Goal: Transaction & Acquisition: Book appointment/travel/reservation

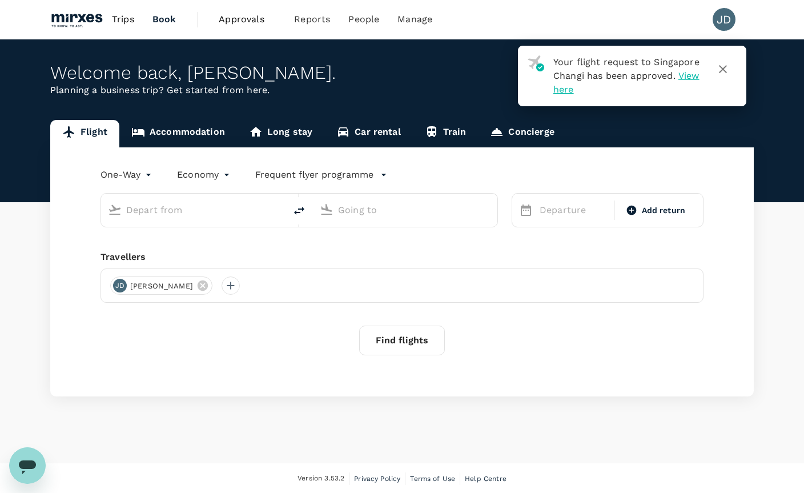
type input "roundtrip"
type input "Singapore Changi (SIN)"
type input "Kuala Lumpur Intl ([GEOGRAPHIC_DATA])"
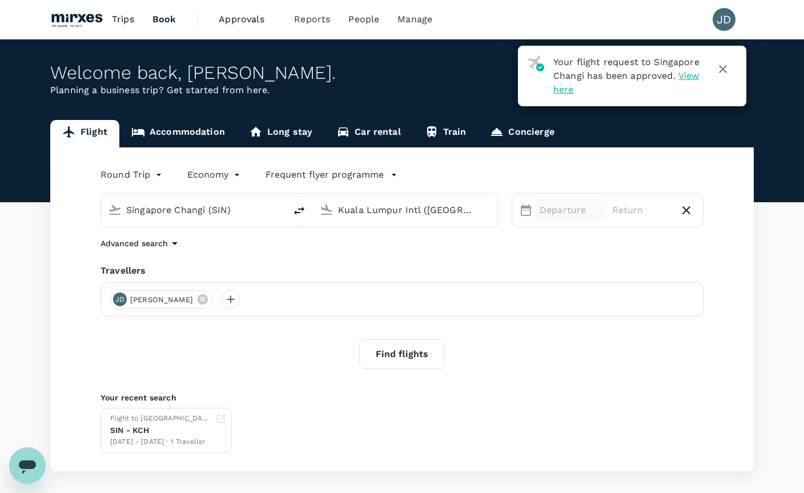
click at [554, 221] on div "Departure" at bounding box center [568, 210] width 67 height 23
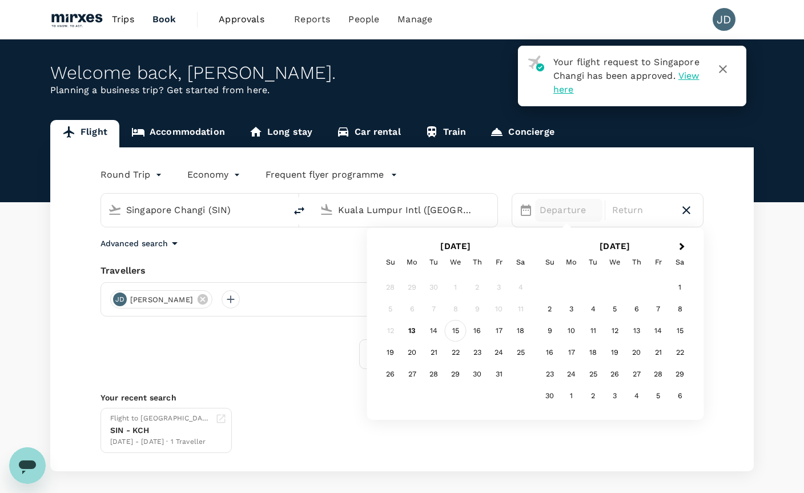
click at [456, 333] on div "15" at bounding box center [456, 331] width 22 height 22
click at [471, 327] on div "16" at bounding box center [478, 331] width 22 height 22
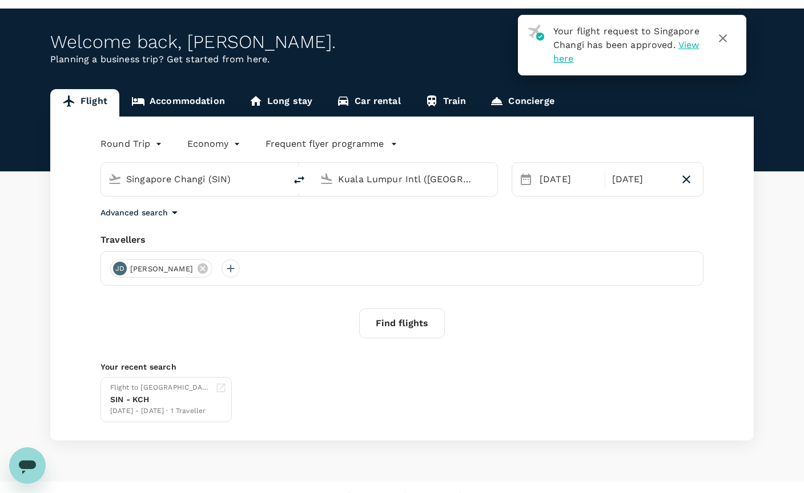
scroll to position [34, 0]
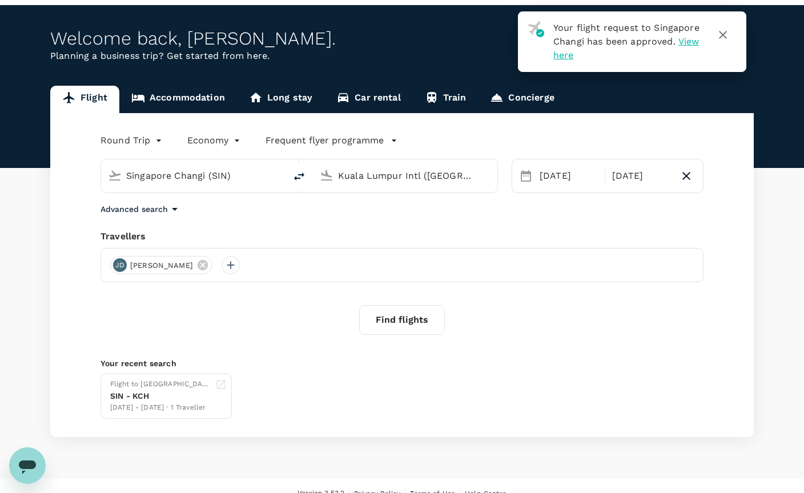
click at [418, 322] on button "Find flights" at bounding box center [402, 320] width 86 height 30
click at [726, 35] on icon "button" at bounding box center [723, 35] width 14 height 14
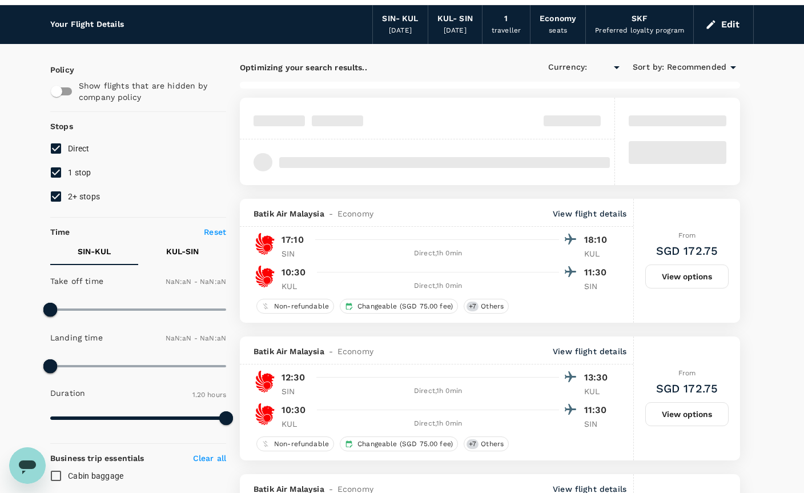
type input "SGD"
type input "1440"
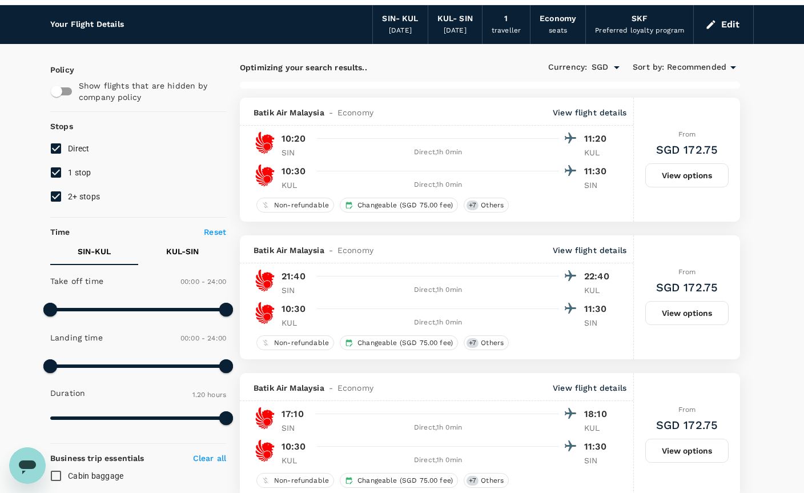
click at [55, 171] on input "1 stop" at bounding box center [56, 173] width 24 height 24
checkbox input "false"
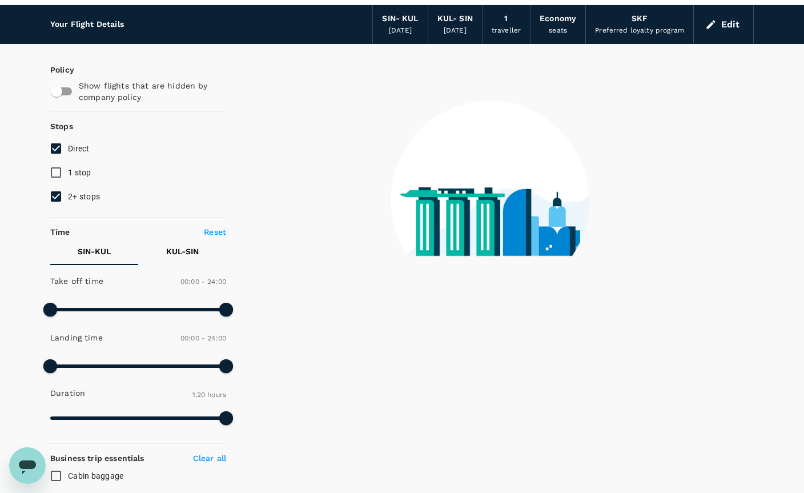
click at [54, 193] on input "2+ stops" at bounding box center [56, 197] width 24 height 24
checkbox input "false"
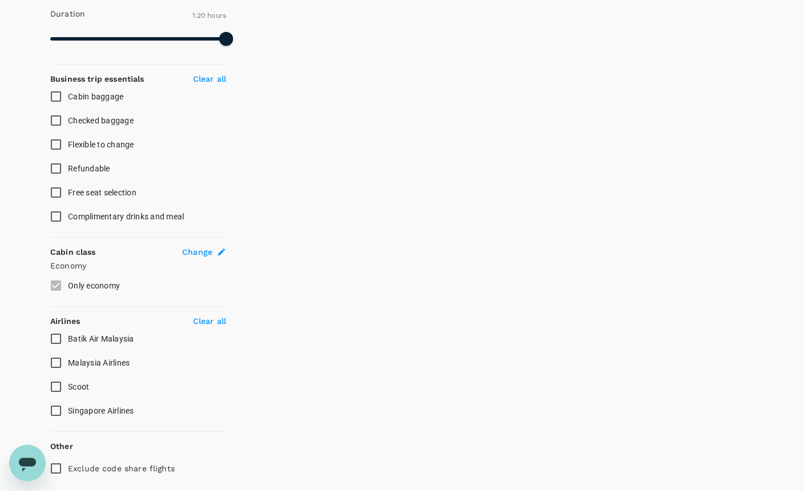
scroll to position [411, 0]
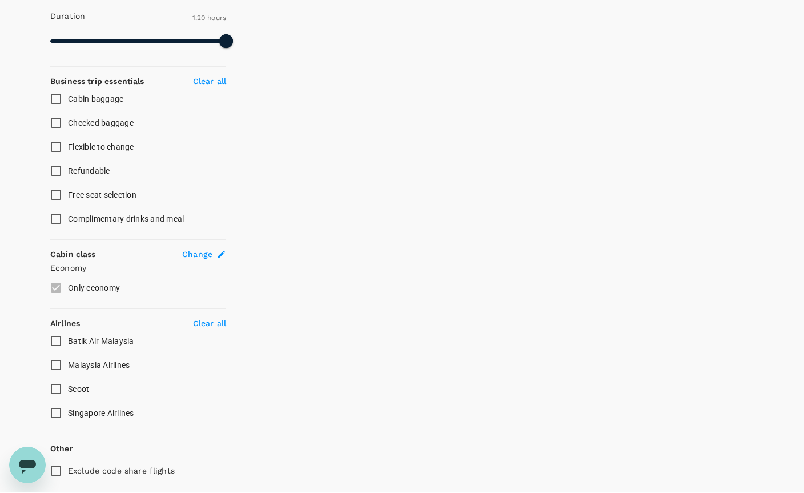
click at [55, 417] on input "Singapore Airlines" at bounding box center [56, 414] width 24 height 24
checkbox input "false"
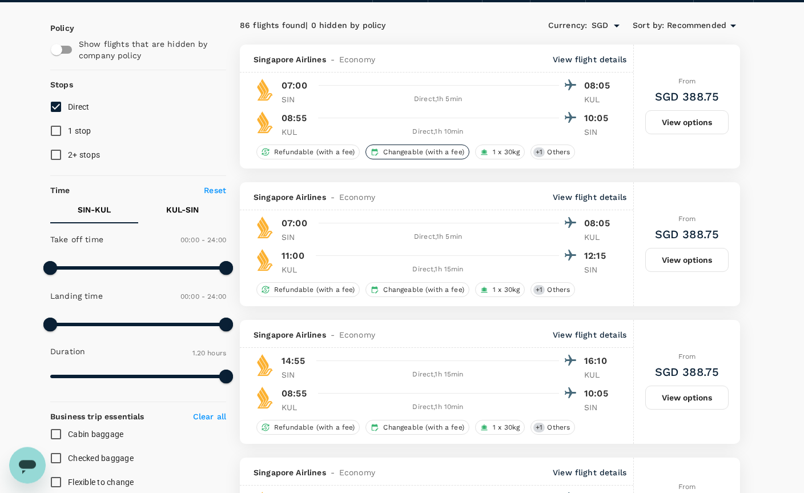
scroll to position [0, 0]
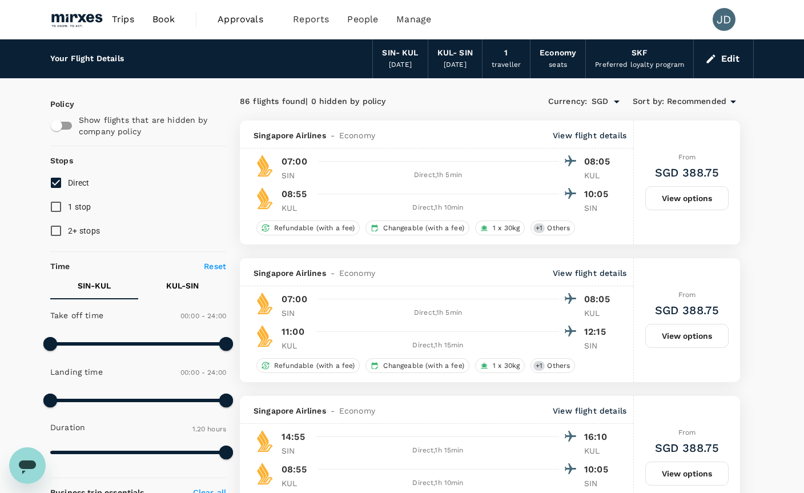
click at [403, 61] on div "[DATE]" at bounding box center [400, 64] width 23 height 11
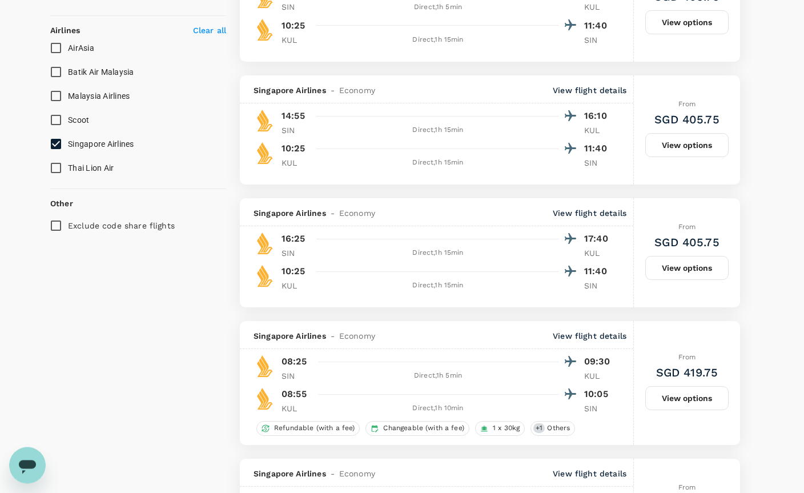
scroll to position [707, 0]
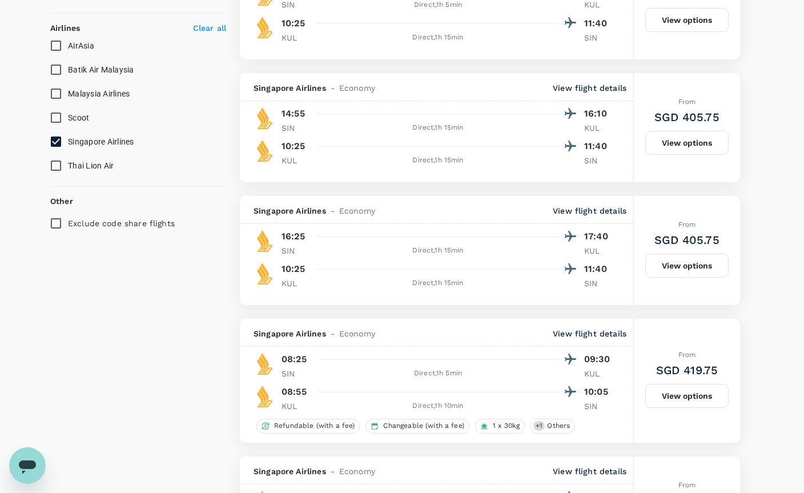
click at [667, 399] on button "View options" at bounding box center [687, 396] width 83 height 24
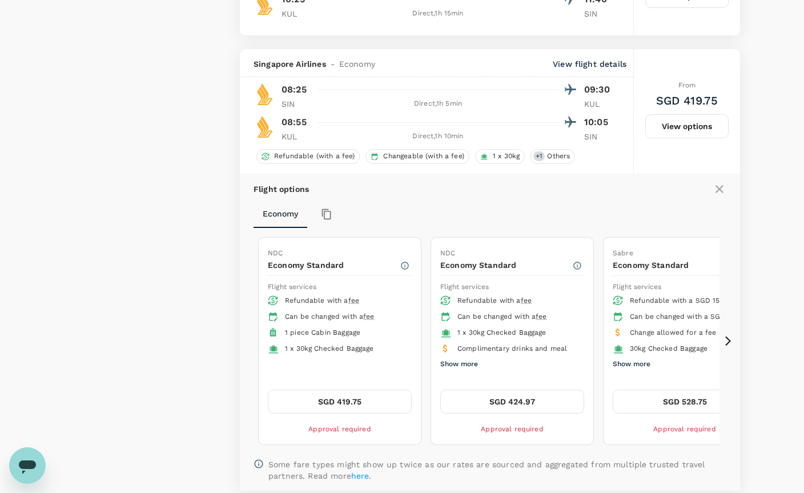
scroll to position [1025, 0]
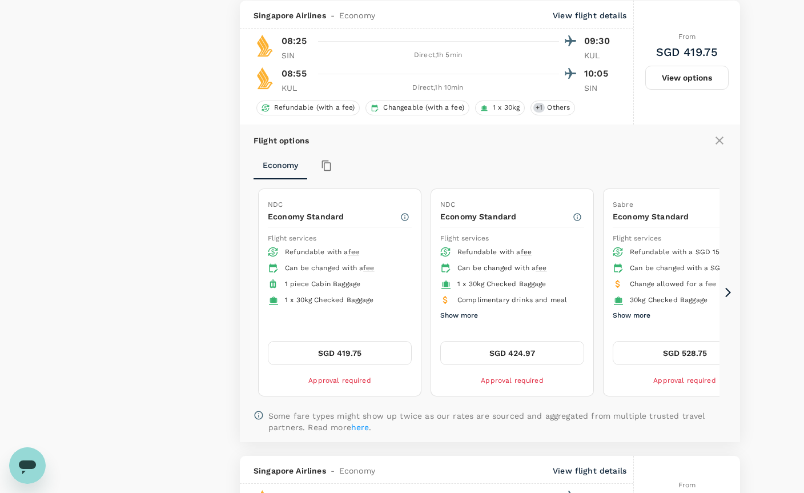
click at [366, 352] on button "SGD 419.75" at bounding box center [340, 353] width 144 height 24
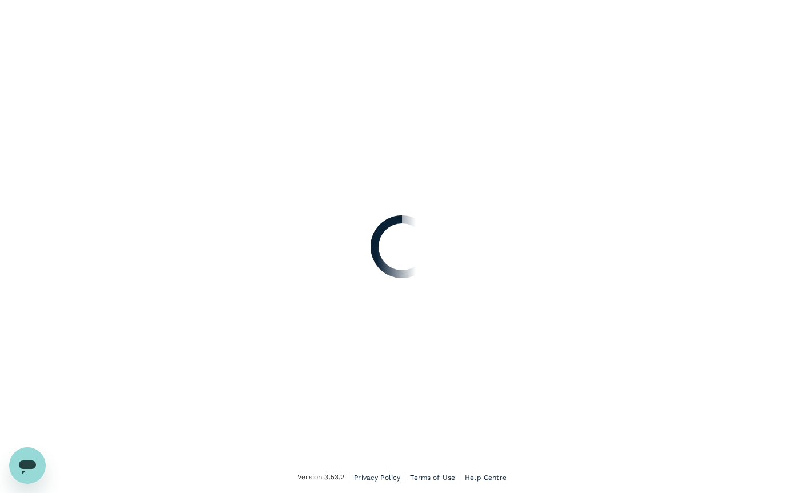
scroll to position [38, 0]
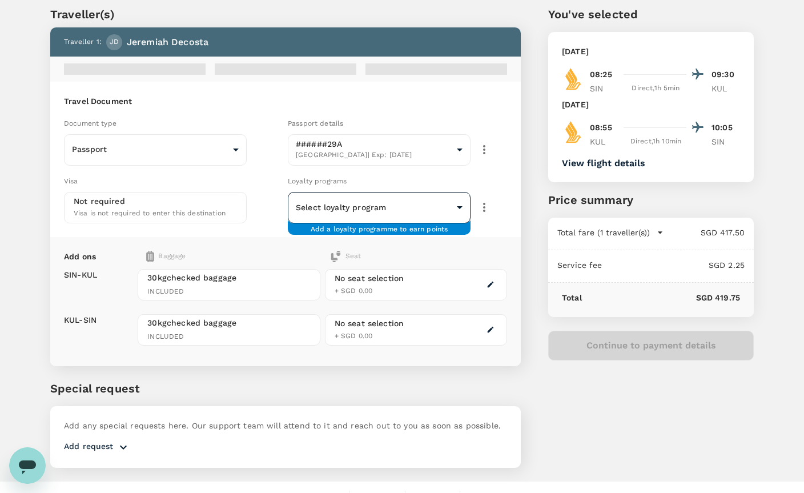
click at [407, 218] on body "Back to flight results Flight review Traveller(s) Traveller 1 : [PERSON_NAME] T…" at bounding box center [402, 237] width 804 height 550
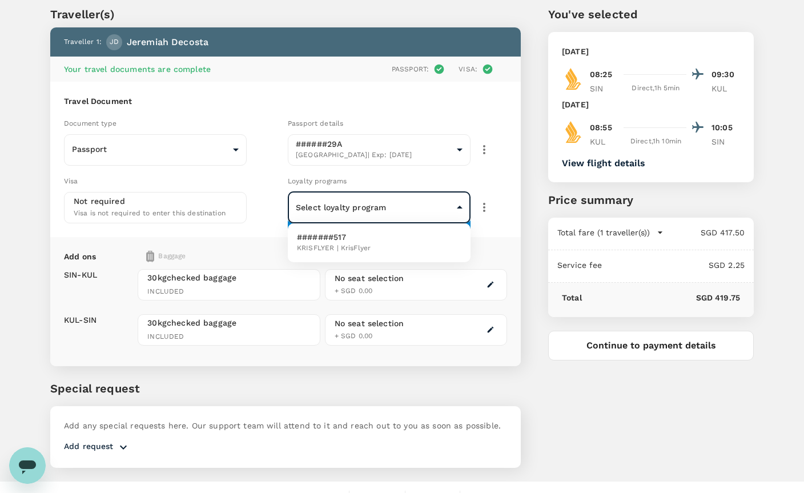
click at [394, 241] on li "#######517 KRISFLYER | KrisFlyer" at bounding box center [379, 243] width 183 height 30
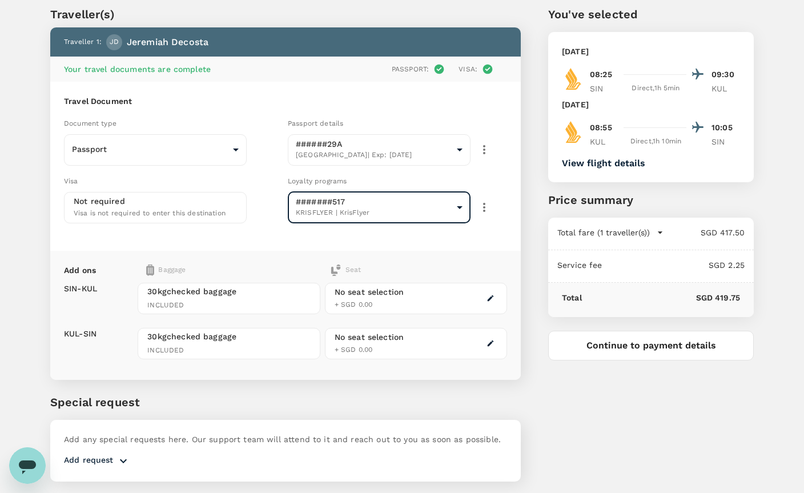
type input "6901e512-1bcf-4738-94c3-a8a0773cd33f"
click at [591, 163] on button "View flight details" at bounding box center [603, 163] width 83 height 10
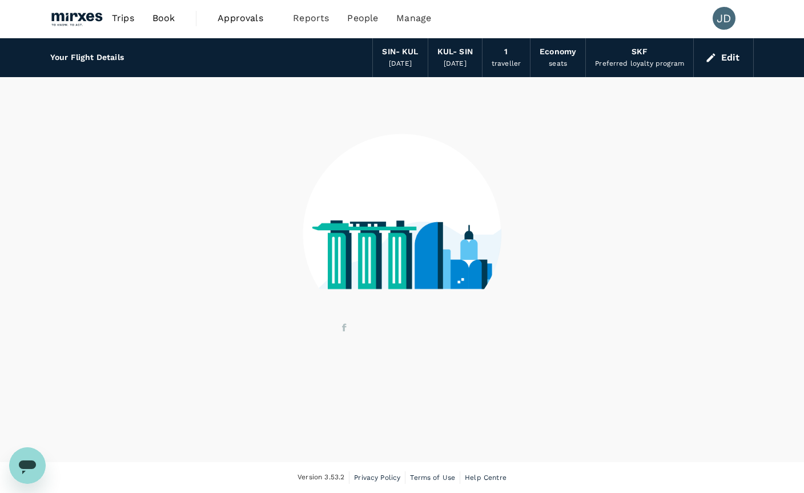
scroll to position [38, 0]
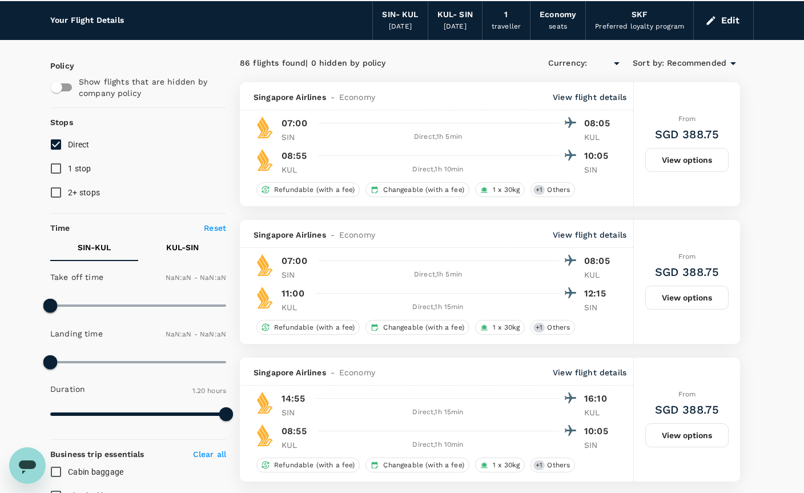
type input "SGD"
type input "1440"
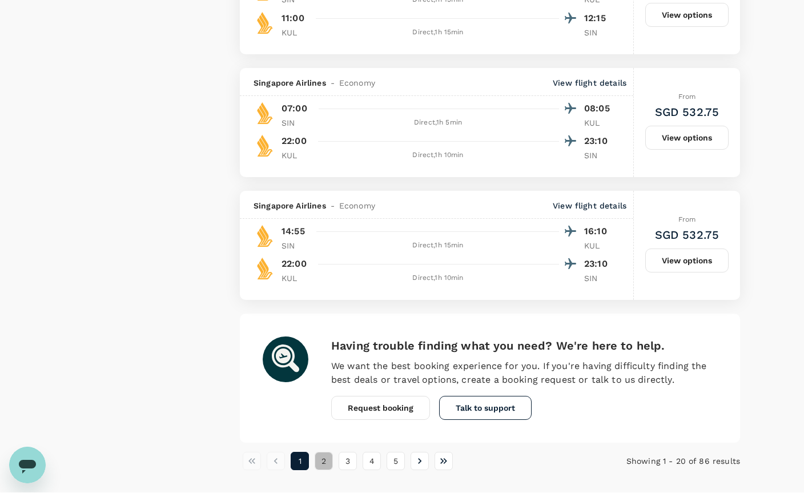
click at [325, 463] on button "2" at bounding box center [324, 461] width 18 height 18
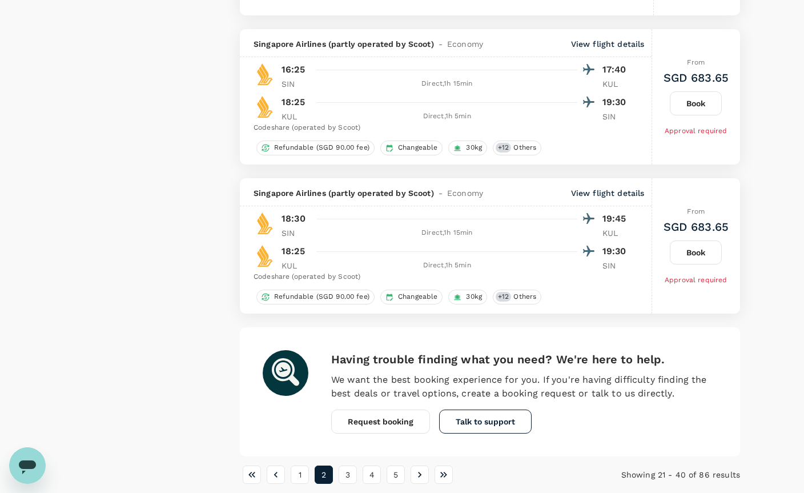
scroll to position [2402, 0]
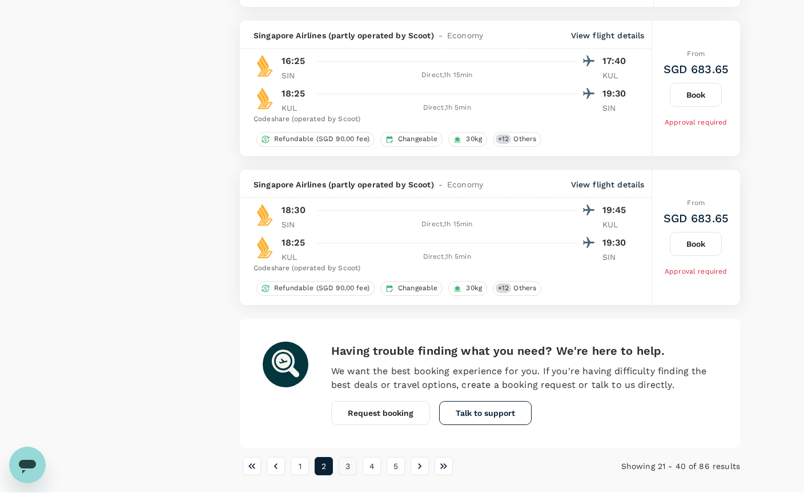
click at [347, 464] on button "3" at bounding box center [348, 467] width 18 height 18
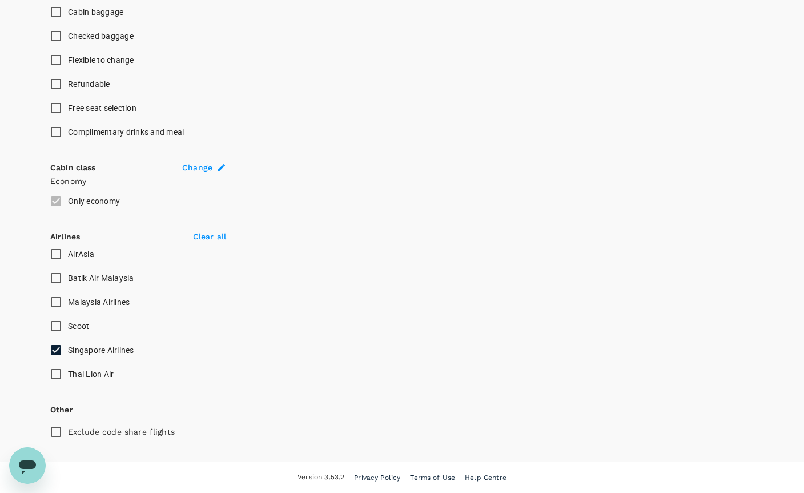
scroll to position [459, 0]
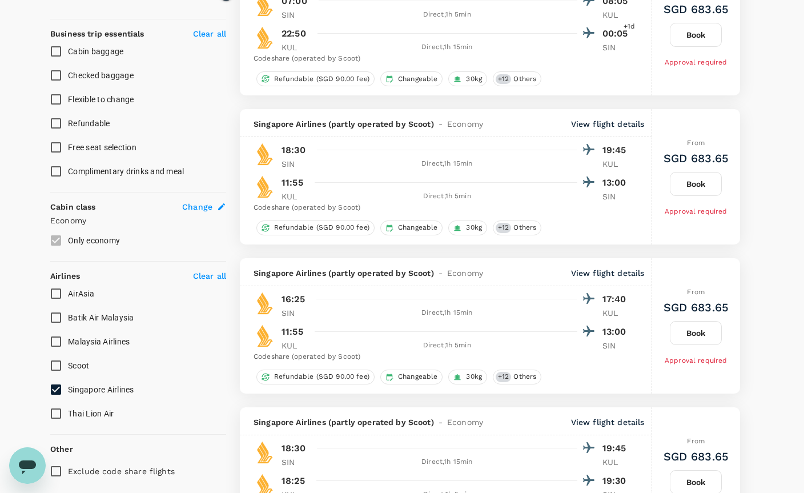
type input "SGD"
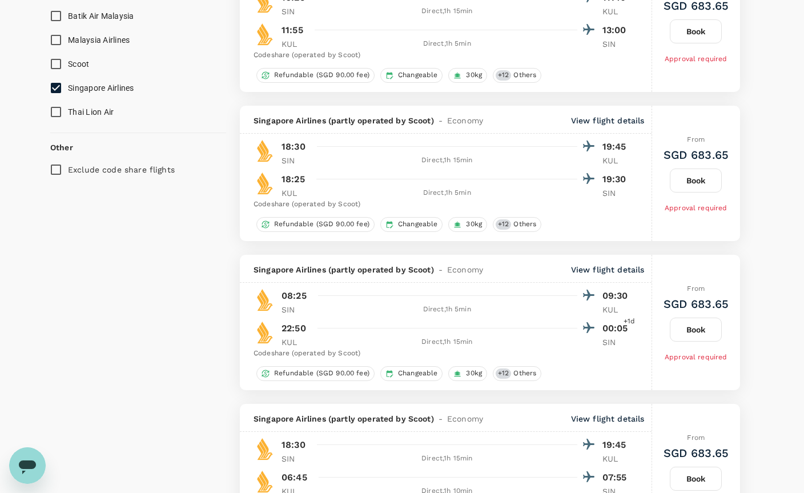
scroll to position [763, 0]
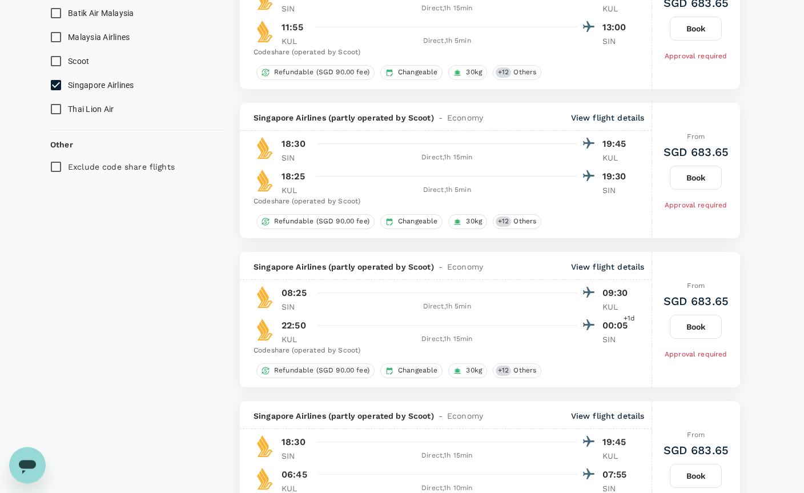
click at [334, 346] on div "Codeshare (operated by Scoot)" at bounding box center [443, 351] width 378 height 11
click at [685, 330] on button "Book" at bounding box center [696, 327] width 52 height 24
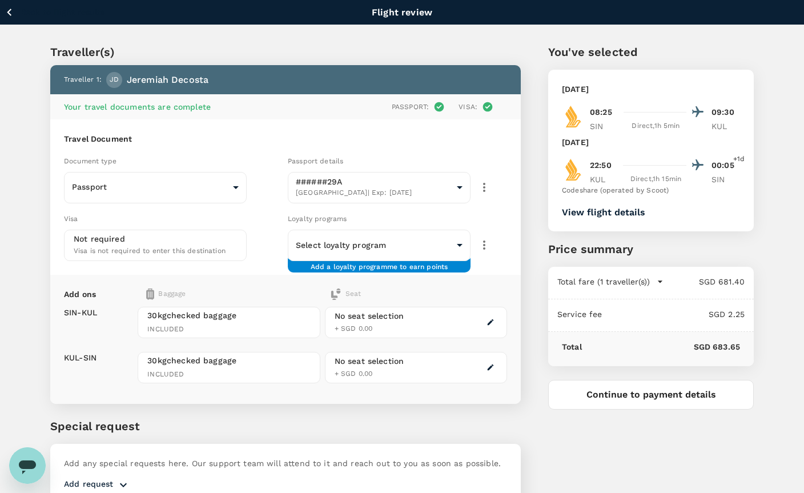
click at [598, 213] on button "View flight details" at bounding box center [603, 212] width 83 height 10
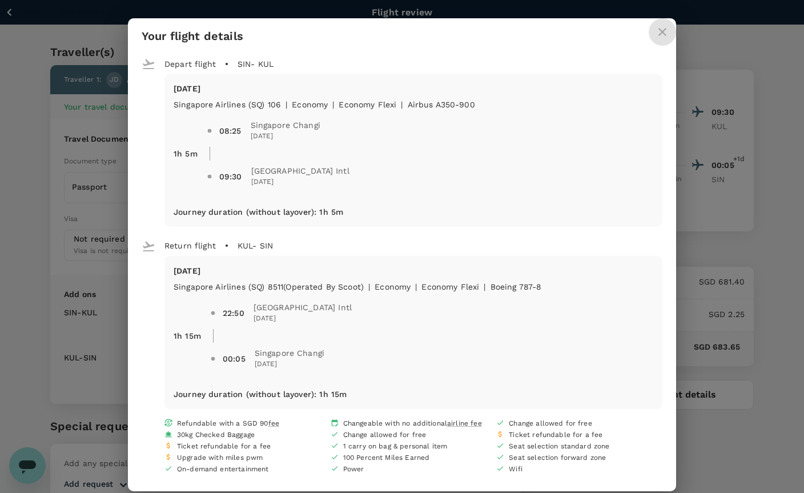
click at [667, 39] on icon "close" at bounding box center [663, 32] width 14 height 14
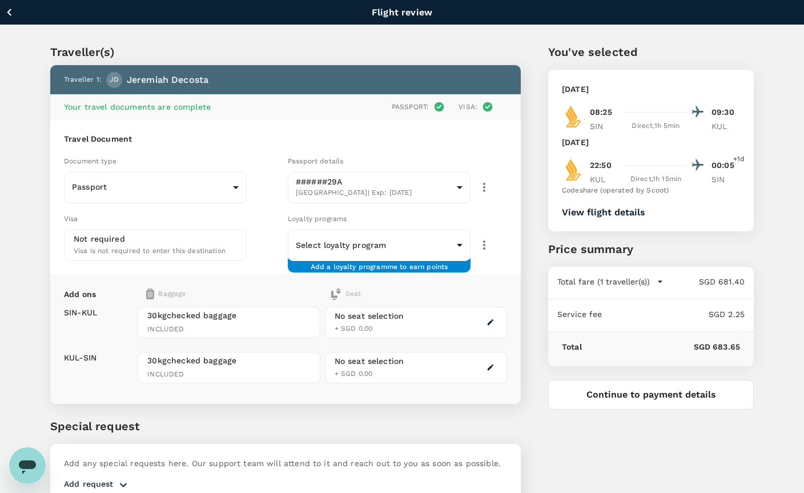
click at [659, 282] on icon "button" at bounding box center [660, 281] width 11 height 11
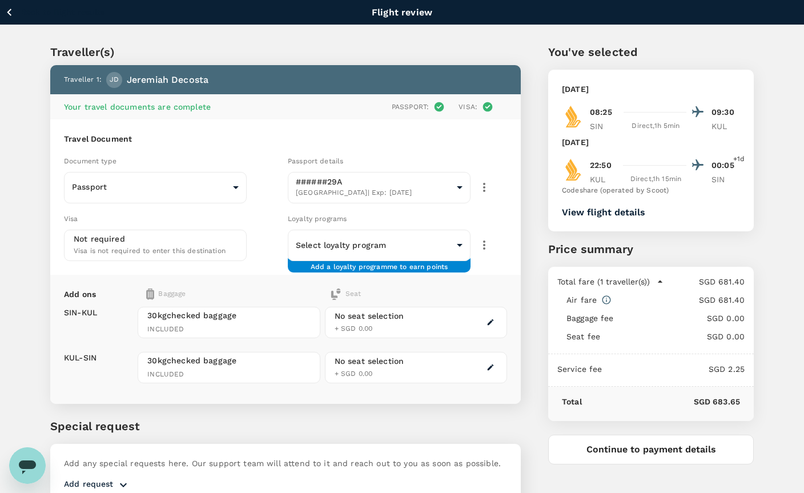
click at [660, 284] on icon "button" at bounding box center [660, 281] width 11 height 11
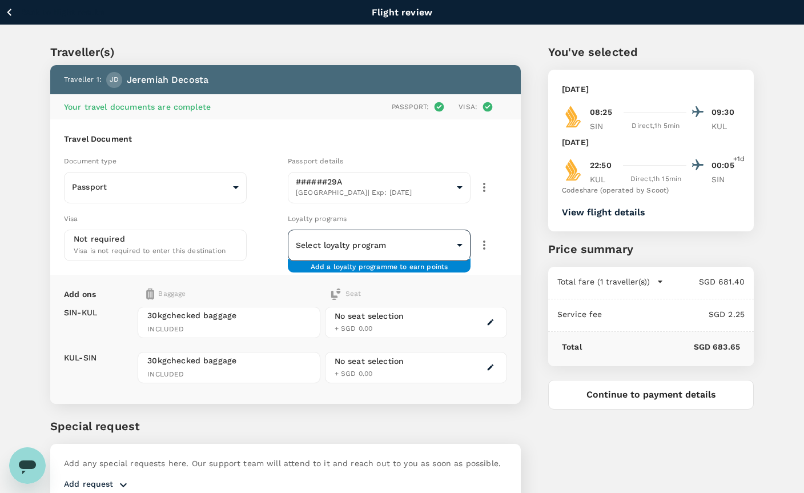
click at [427, 255] on body "Back to flight results Flight review Traveller(s) Traveller 1 : [PERSON_NAME] Y…" at bounding box center [402, 275] width 804 height 550
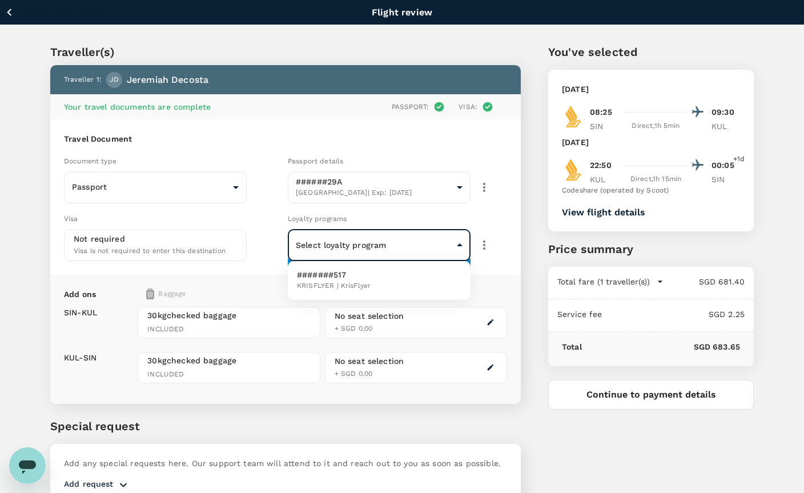
click at [6, 18] on div at bounding box center [402, 246] width 804 height 493
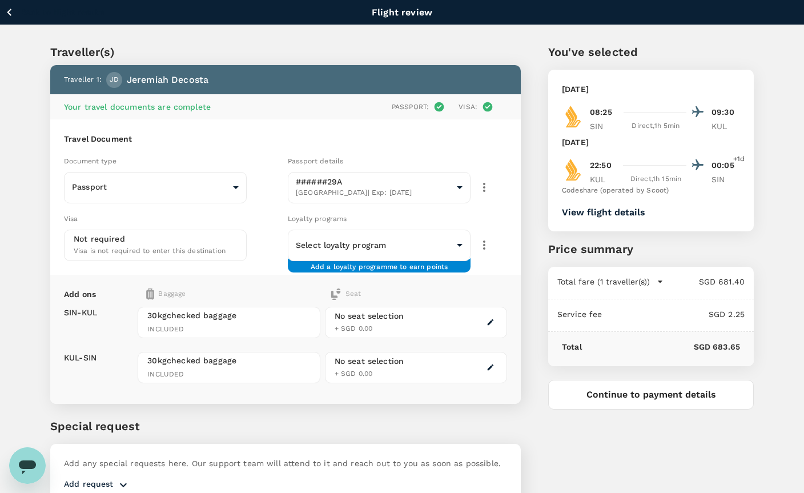
click at [9, 14] on icon "button" at bounding box center [9, 12] width 5 height 7
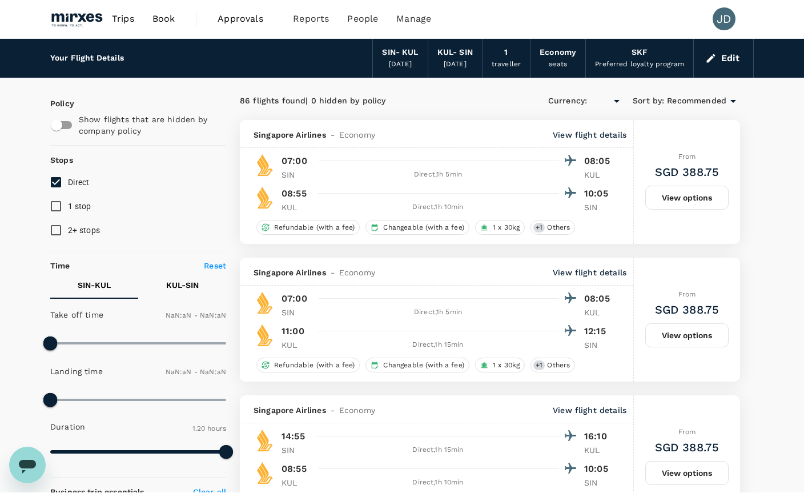
type input "SGD"
type input "1440"
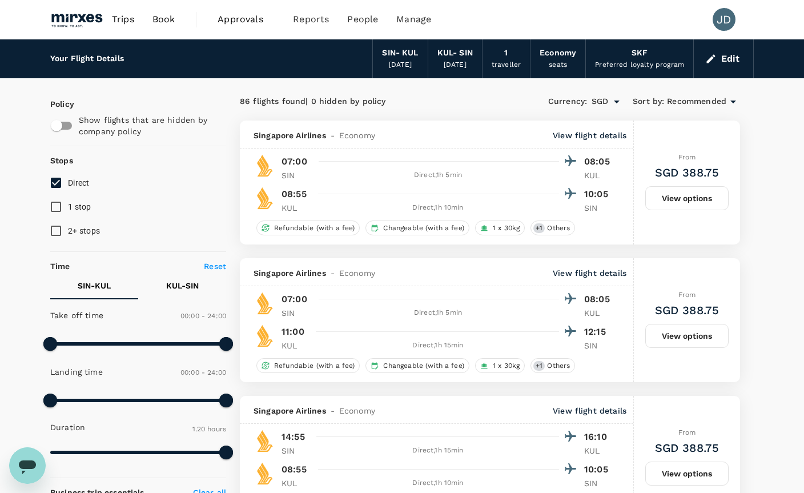
click at [740, 64] on button "Edit" at bounding box center [723, 59] width 41 height 18
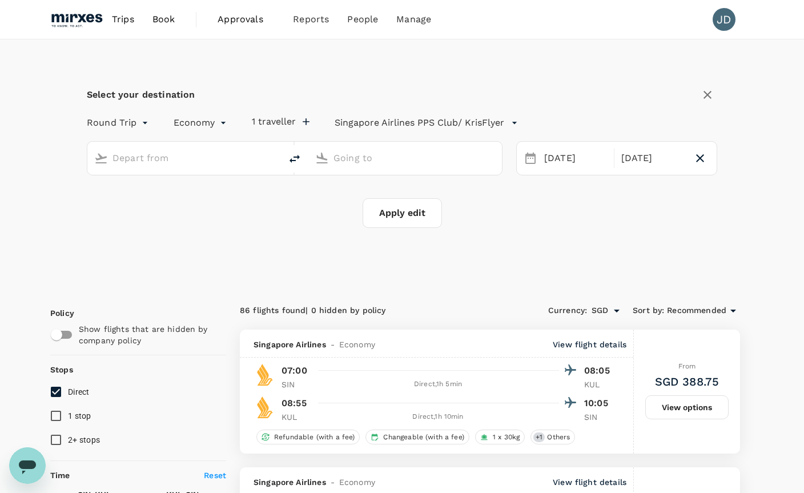
type input "Singapore Changi (SIN)"
type input "Kuala Lumpur Intl ([GEOGRAPHIC_DATA])"
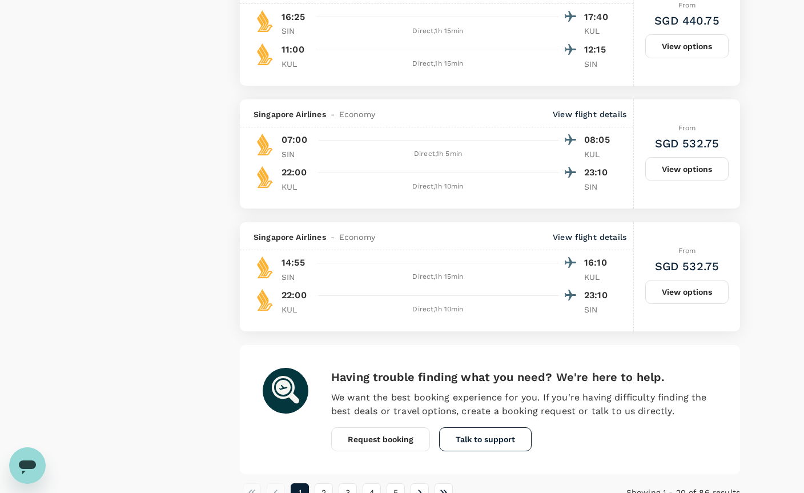
scroll to position [2533, 0]
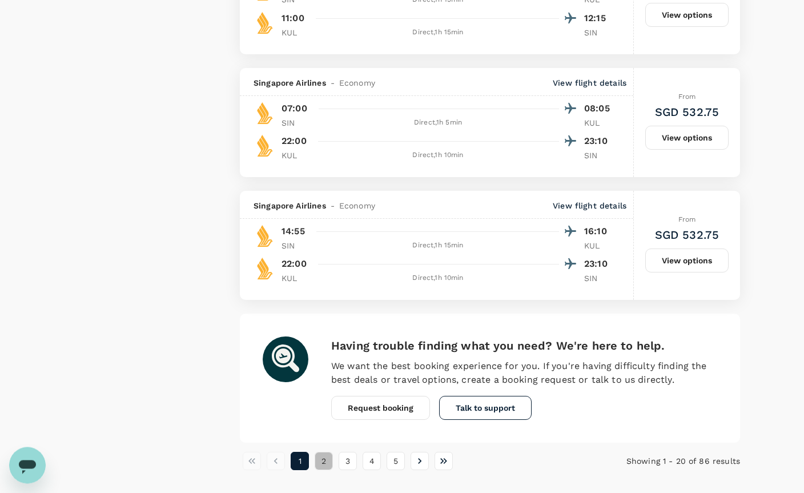
click at [327, 462] on button "2" at bounding box center [324, 461] width 18 height 18
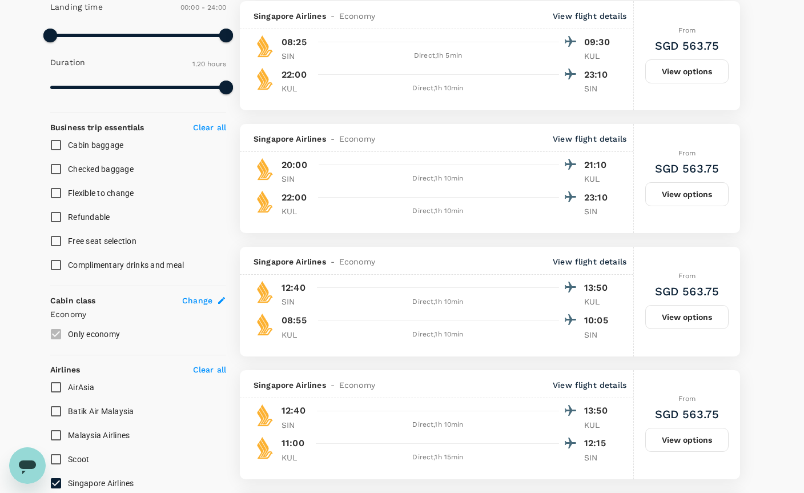
scroll to position [481, 0]
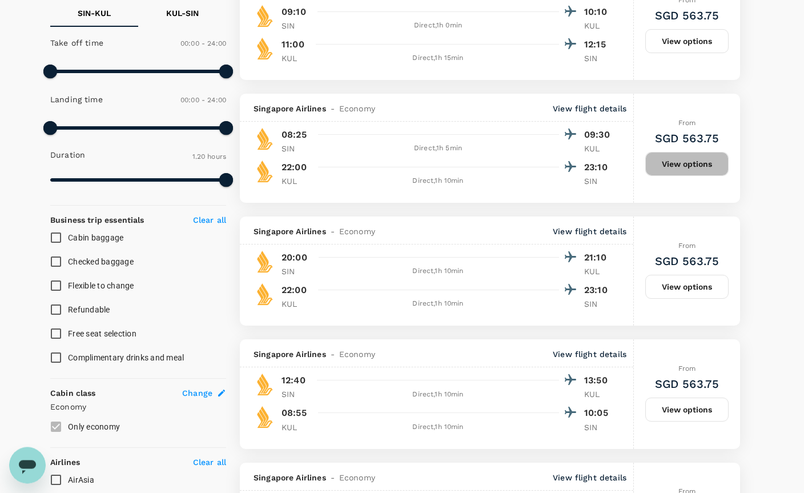
click at [676, 168] on button "View options" at bounding box center [687, 165] width 83 height 24
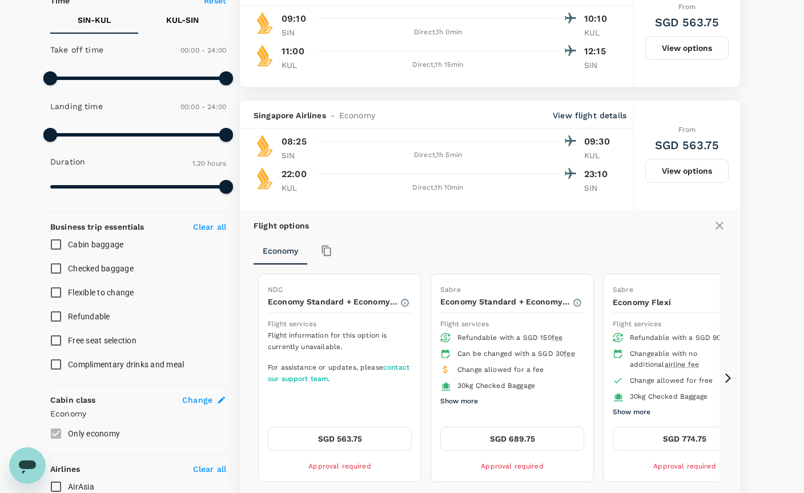
scroll to position [474, 0]
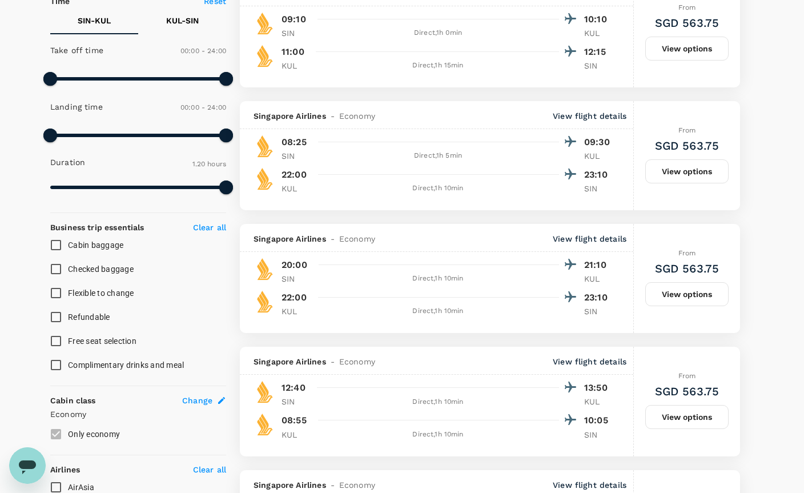
type input "Singapore Changi (SIN)"
type input "Kuala Lumpur Intl ([GEOGRAPHIC_DATA])"
